Goal: Obtain resource: Download file/media

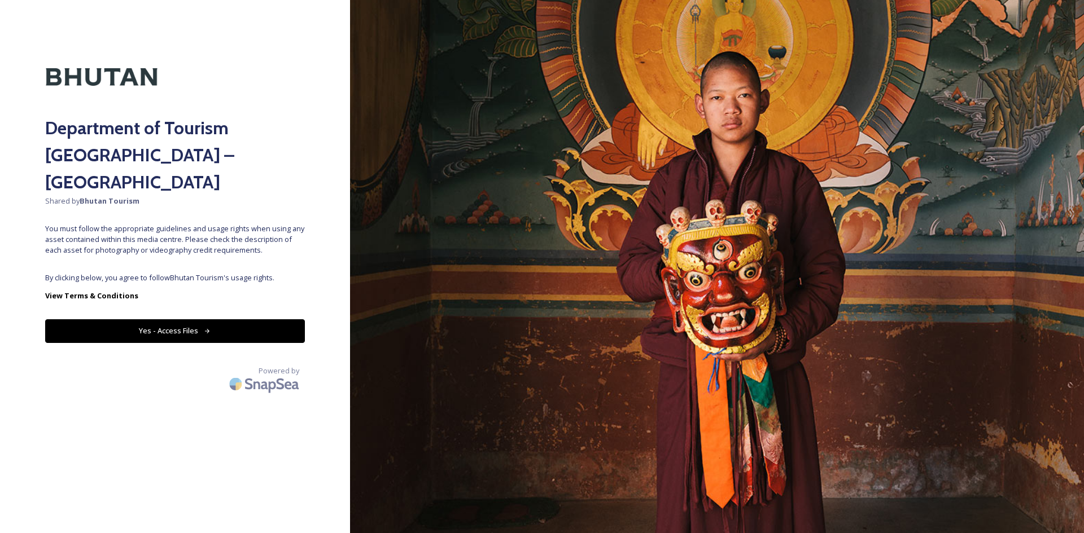
click at [129, 319] on button "Yes - Access Files" at bounding box center [175, 330] width 260 height 23
click at [164, 319] on button "Yes - Access Files" at bounding box center [175, 330] width 260 height 23
click at [219, 319] on button "Yes - Access Files" at bounding box center [175, 330] width 260 height 23
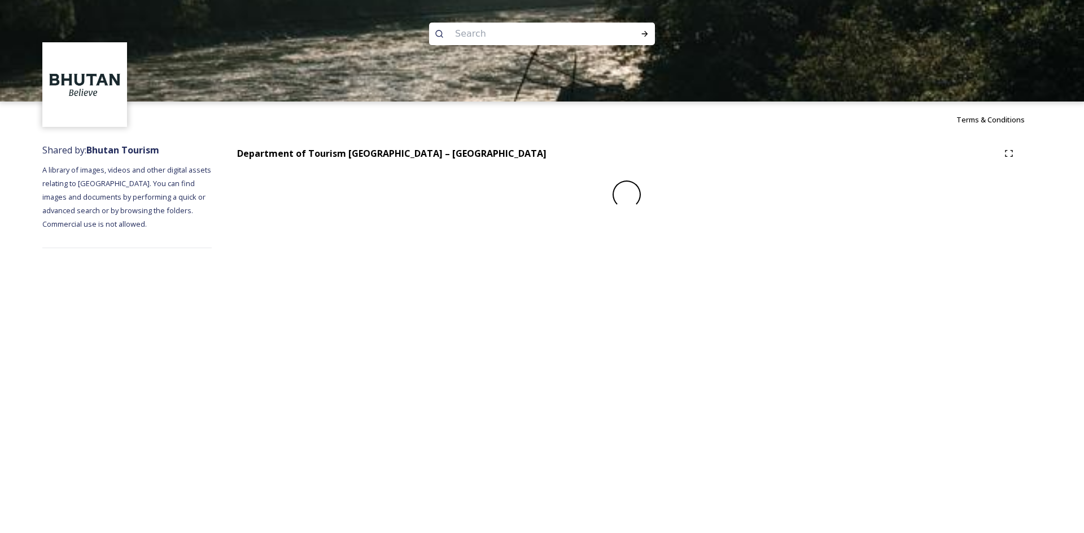
click at [191, 303] on div "Terms & Conditions Shared by: Bhutan Tourism A library of images, videos and ot…" at bounding box center [542, 266] width 1084 height 533
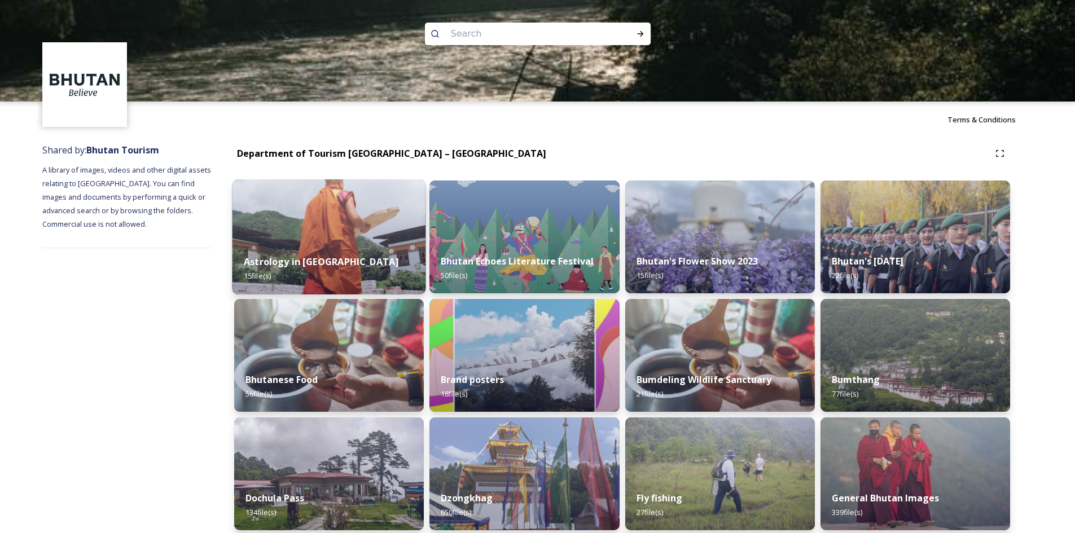
click at [268, 275] on span "15 file(s)" at bounding box center [257, 276] width 27 height 10
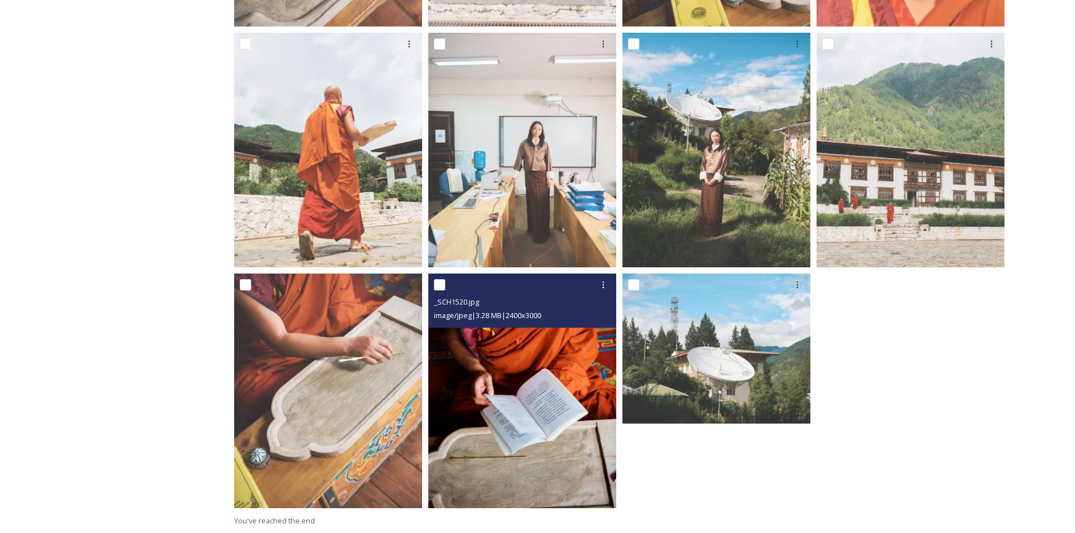
scroll to position [494, 0]
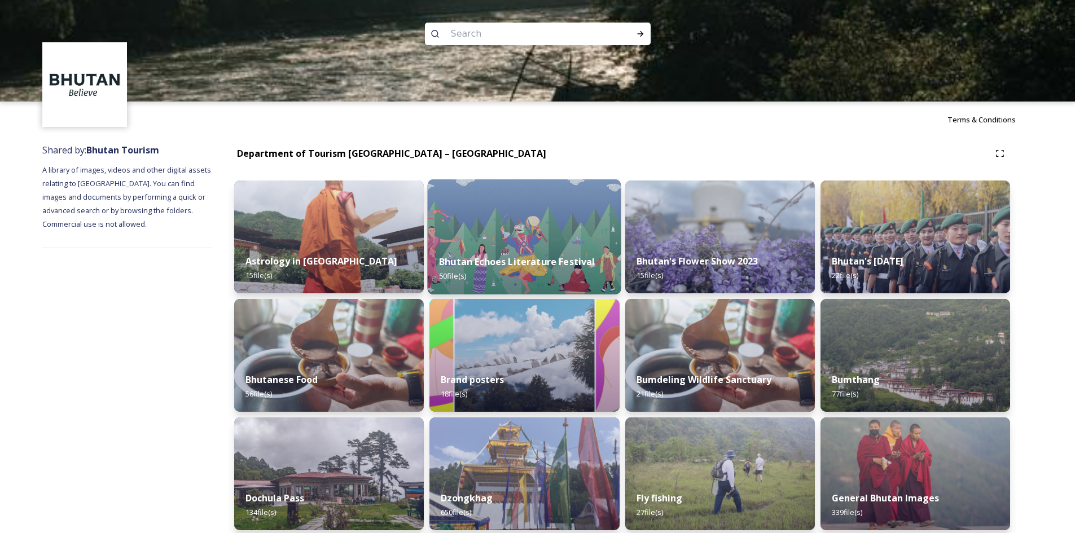
click at [533, 276] on div "Bhutan Echoes Literature Festival 50 file(s)" at bounding box center [525, 268] width 194 height 51
